Goal: Task Accomplishment & Management: Complete application form

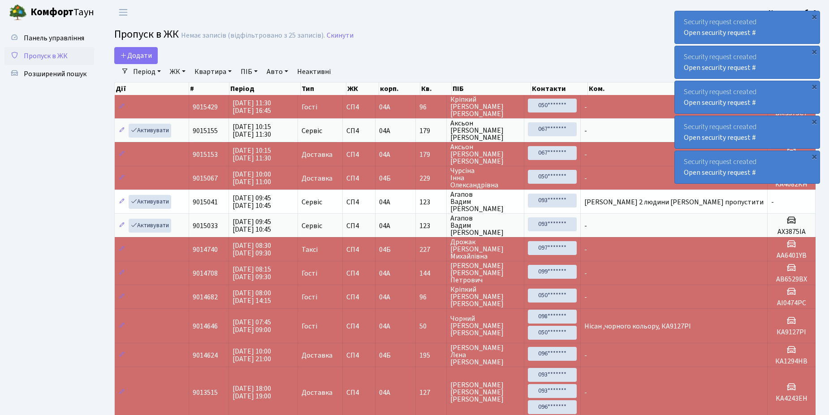
select select "25"
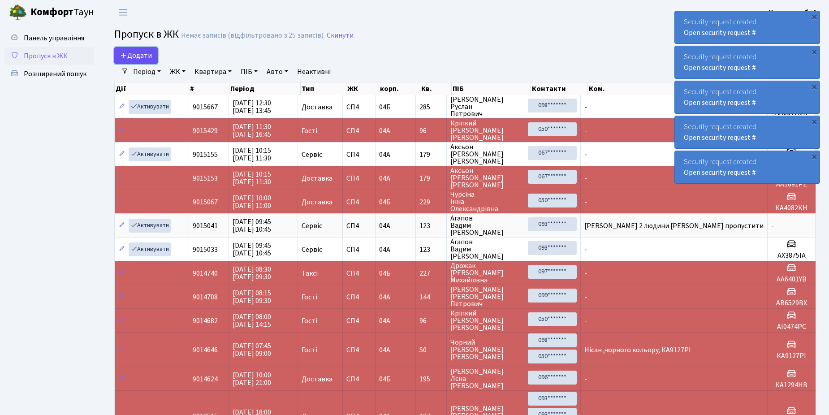
click at [142, 55] on span "Додати" at bounding box center [136, 56] width 32 height 10
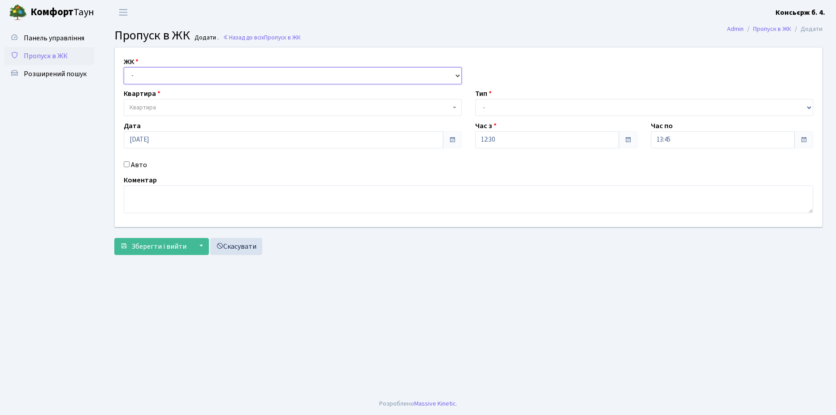
click at [167, 77] on select "- СП4, Столичне шосе, 5" at bounding box center [293, 75] width 338 height 17
select select "325"
click at [124, 67] on select "- СП4, Столичне шосе, 5" at bounding box center [293, 75] width 338 height 17
select select
click at [173, 107] on span "Квартира" at bounding box center [289, 107] width 321 height 9
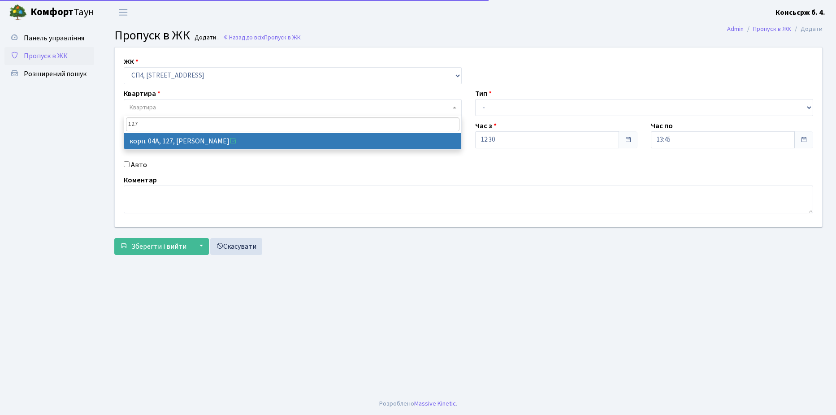
click at [166, 129] on input "127" at bounding box center [292, 124] width 333 height 14
type input "127"
select select "21155"
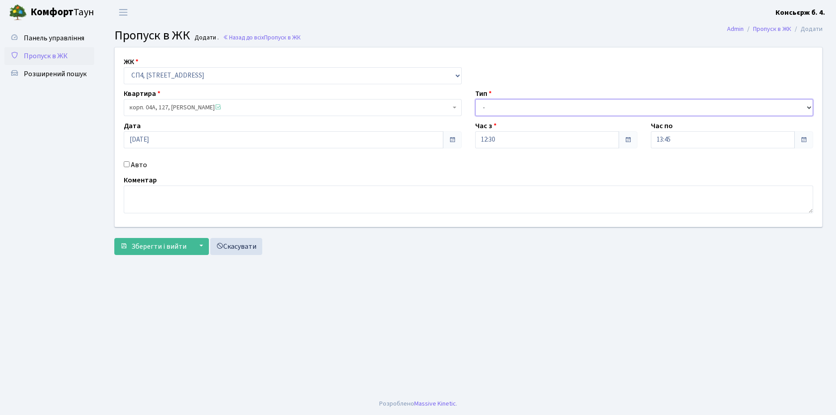
drag, startPoint x: 506, startPoint y: 106, endPoint x: 505, endPoint y: 117, distance: 11.7
click at [506, 106] on select "- Доставка Таксі Гості Сервіс" at bounding box center [644, 107] width 338 height 17
select select "1"
click at [475, 99] on select "- Доставка Таксі Гості Сервіс" at bounding box center [644, 107] width 338 height 17
click at [126, 165] on input "Авто" at bounding box center [127, 164] width 6 height 6
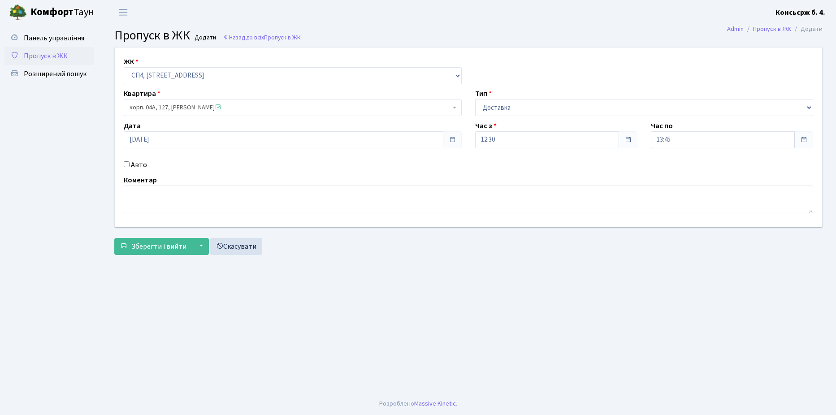
checkbox input "true"
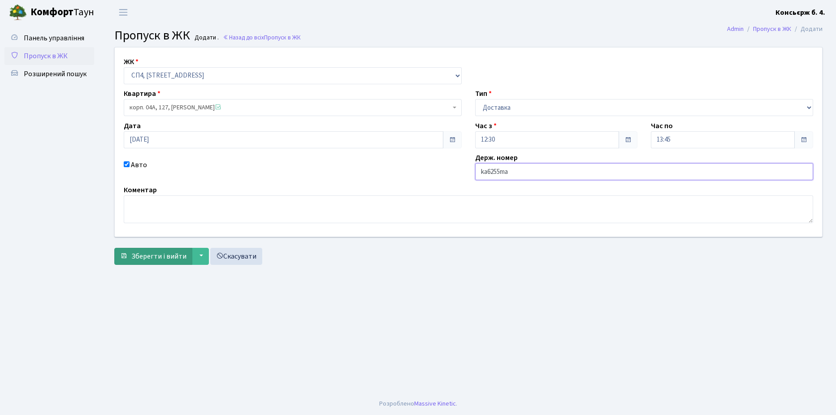
type input "ka6255ma"
click at [177, 259] on span "Зберегти і вийти" at bounding box center [158, 256] width 55 height 10
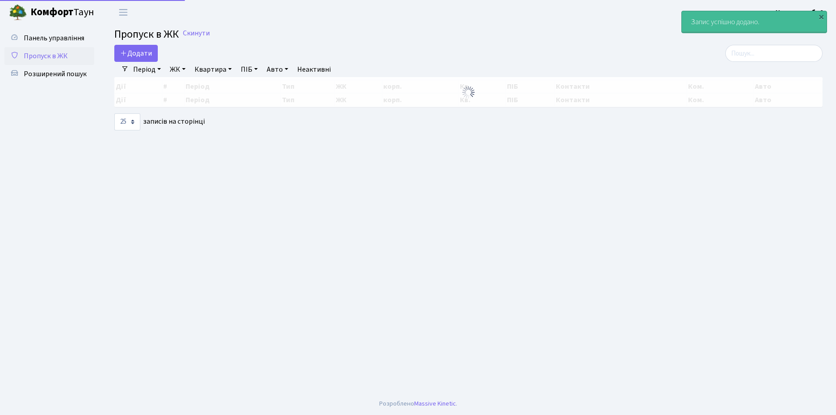
select select "25"
